Goal: Task Accomplishment & Management: Use online tool/utility

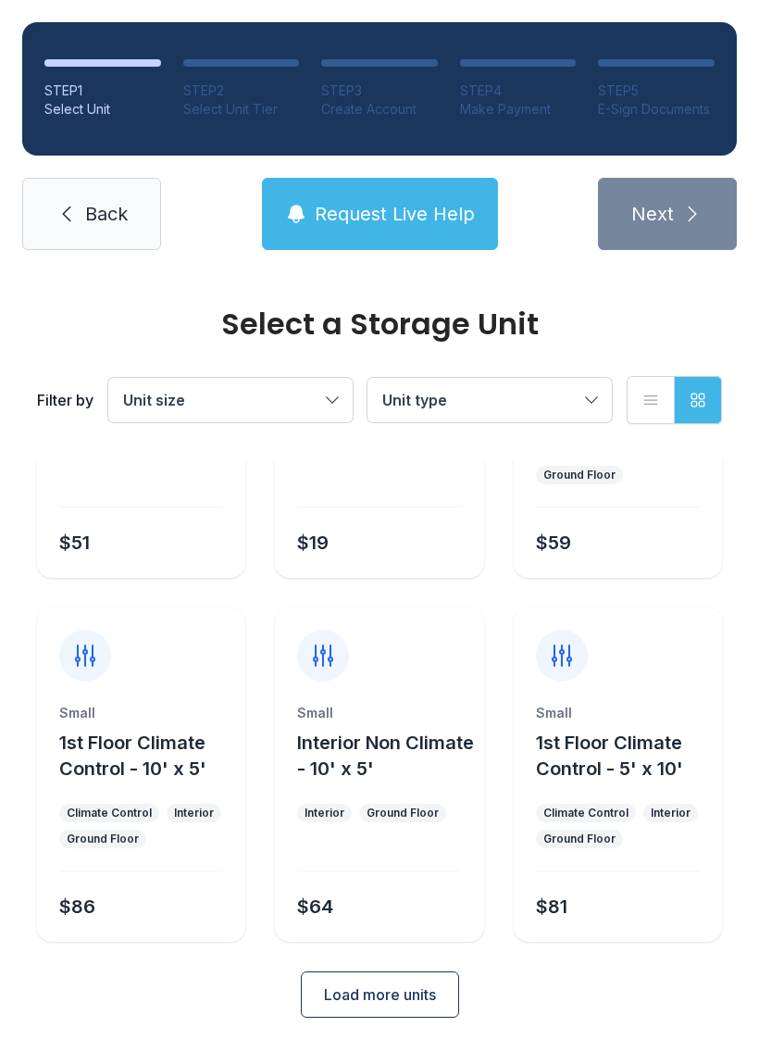
scroll to position [220, 0]
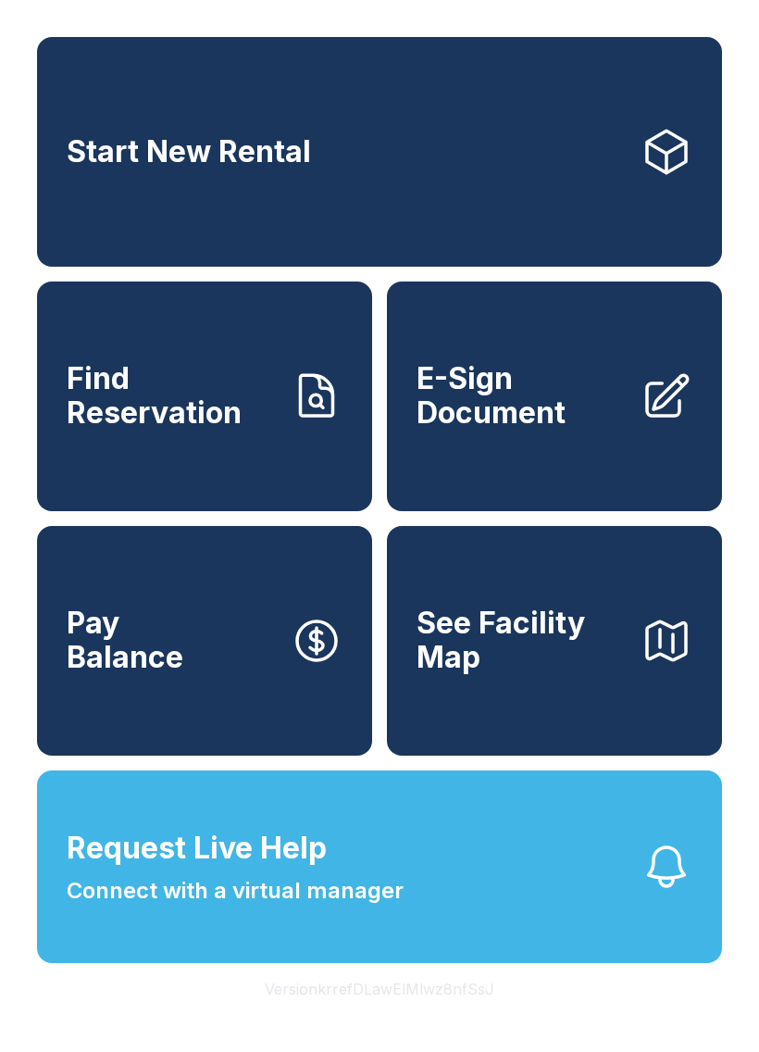
click at [562, 430] on span "E-Sign Document" at bounding box center [521, 396] width 209 height 68
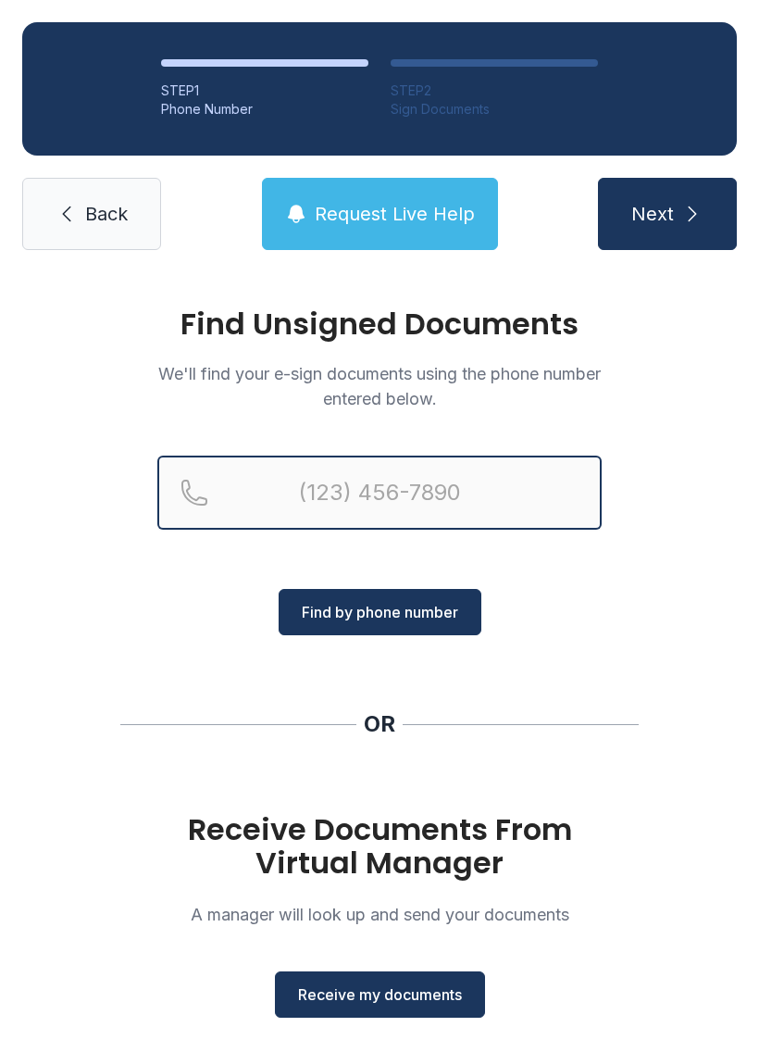
click at [273, 491] on input "Reservation phone number" at bounding box center [379, 493] width 445 height 74
type input "[PHONE_NUMBER]"
click at [667, 214] on button "Next" at bounding box center [667, 214] width 139 height 72
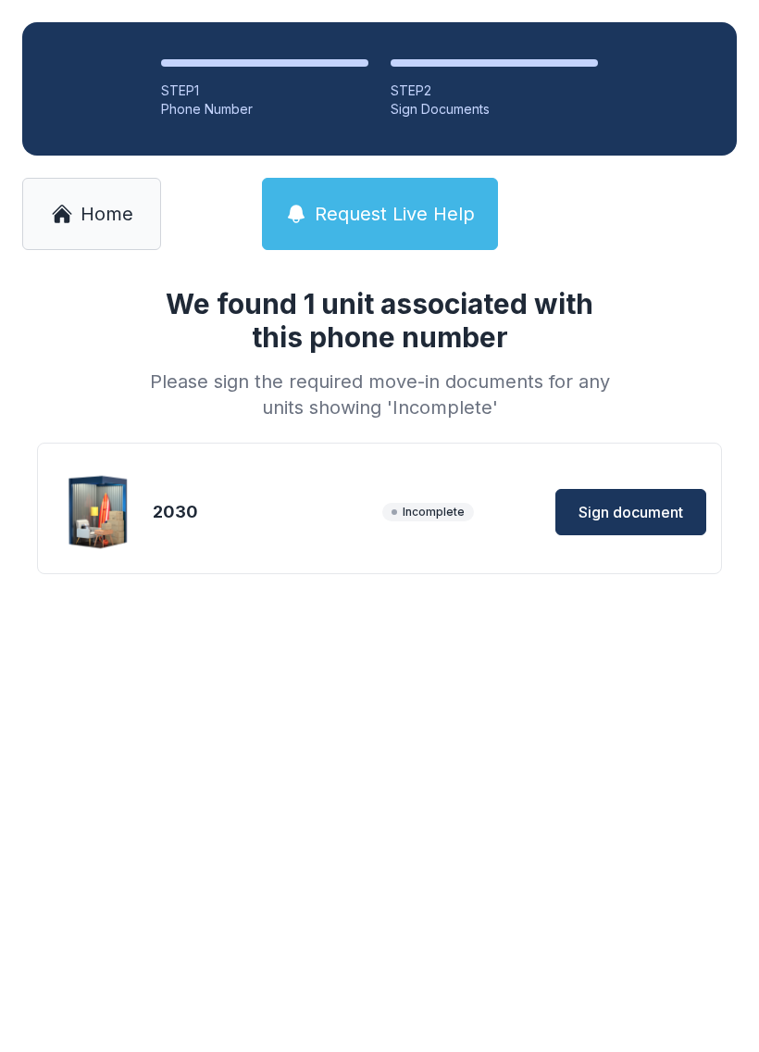
click at [653, 490] on button "Sign document" at bounding box center [631, 512] width 151 height 46
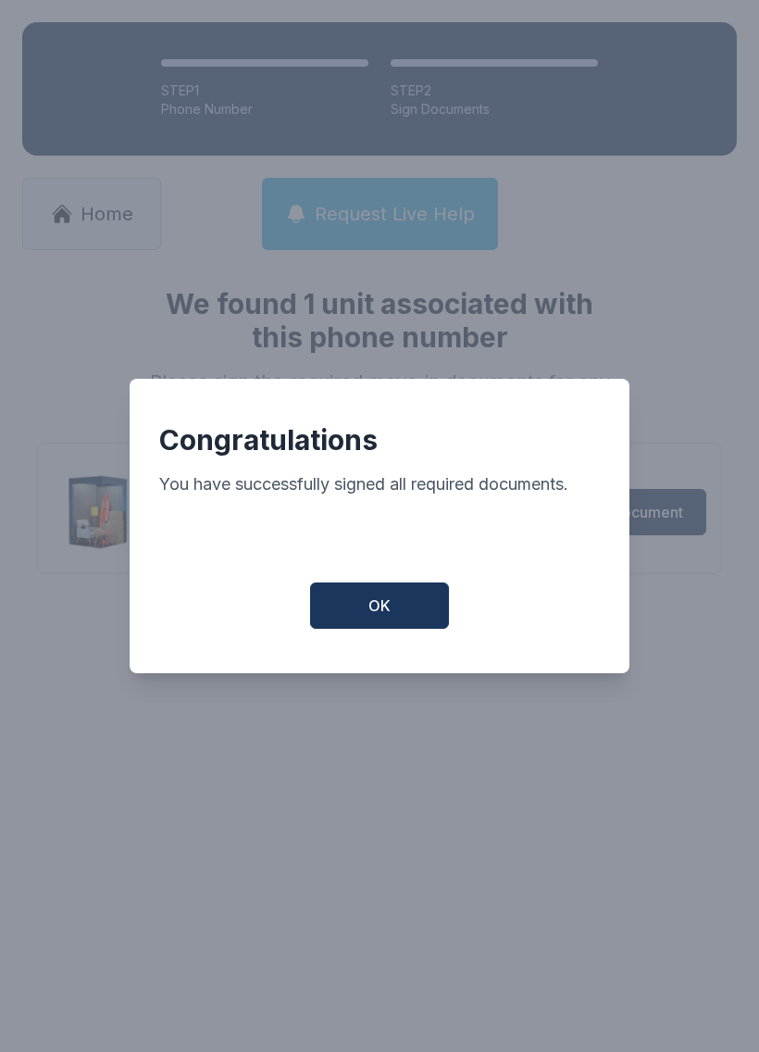
click at [385, 599] on button "OK" at bounding box center [379, 606] width 139 height 46
